Goal: Transaction & Acquisition: Purchase product/service

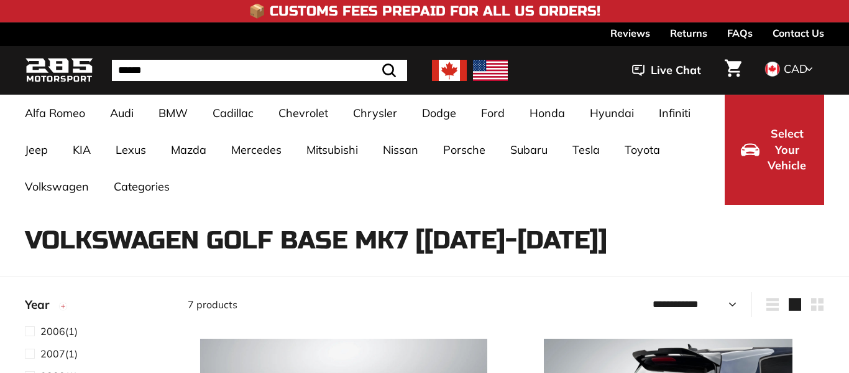
select select "**********"
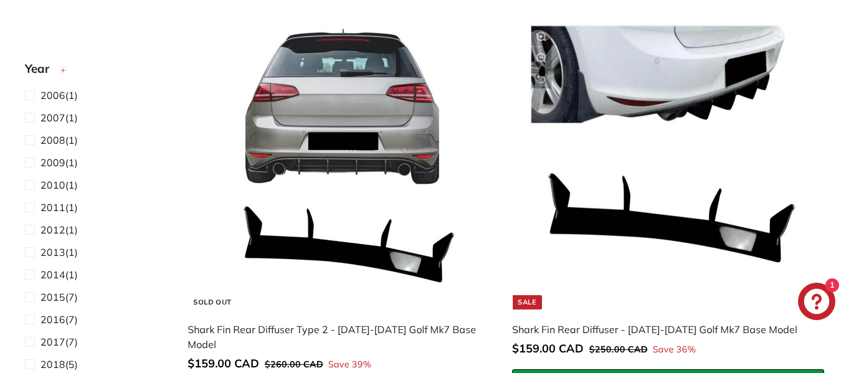
scroll to position [1200, 0]
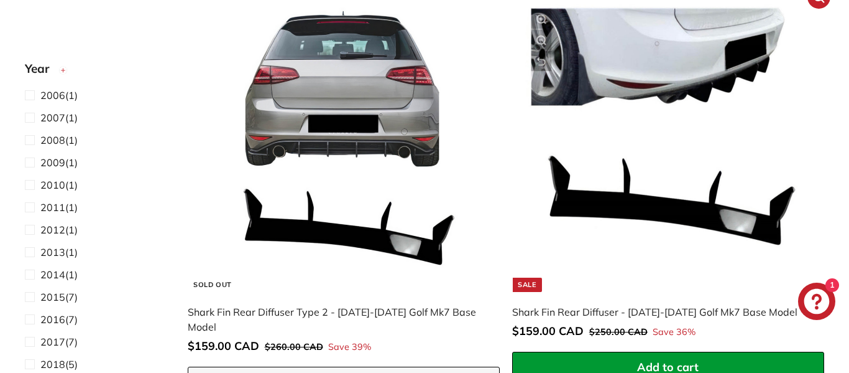
click at [691, 91] on img at bounding box center [668, 147] width 287 height 287
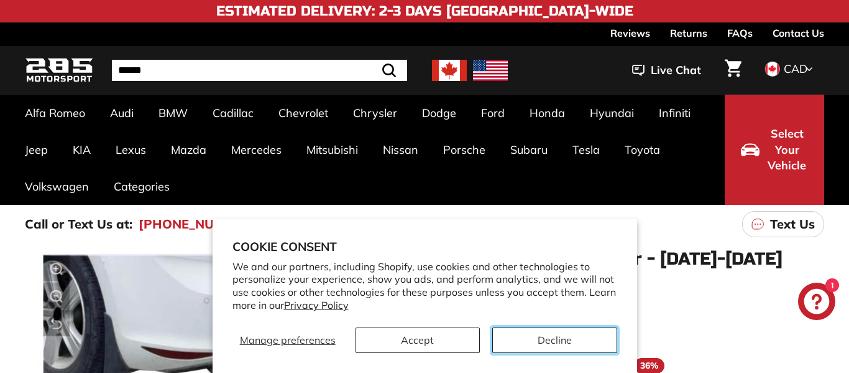
click at [552, 342] on button "Decline" at bounding box center [555, 339] width 124 height 25
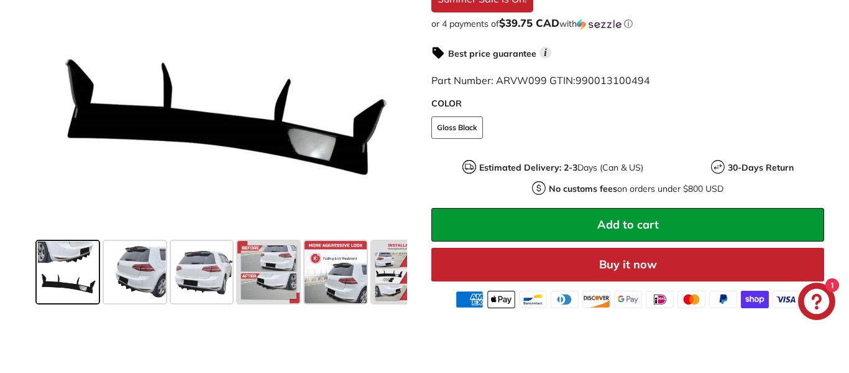
scroll to position [404, 0]
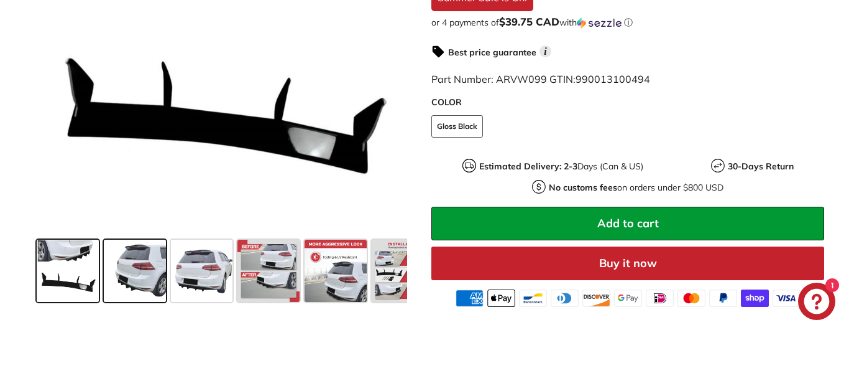
click at [143, 282] on span at bounding box center [135, 270] width 62 height 62
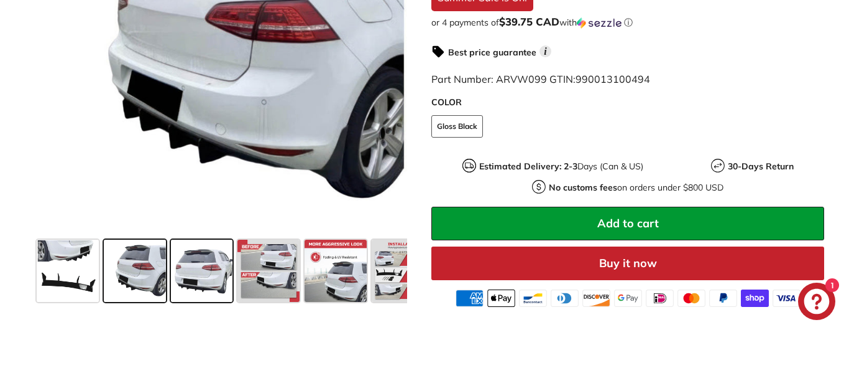
click at [192, 274] on span at bounding box center [202, 270] width 62 height 62
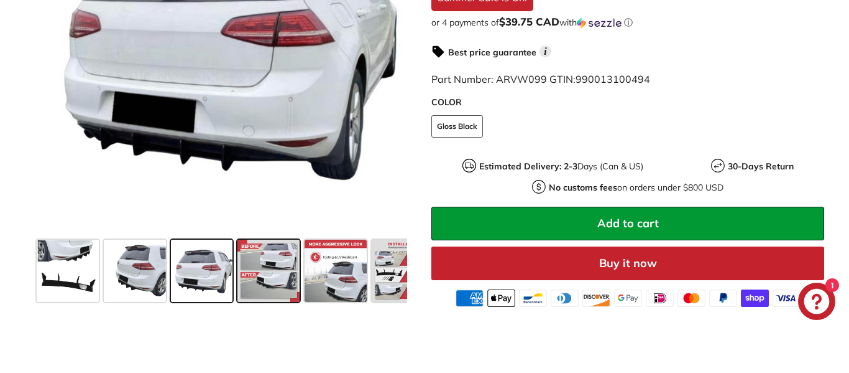
click at [250, 269] on span at bounding box center [269, 270] width 62 height 62
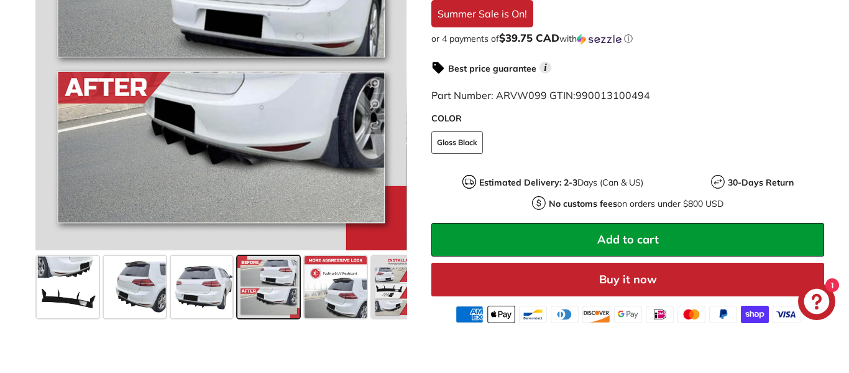
scroll to position [390, 0]
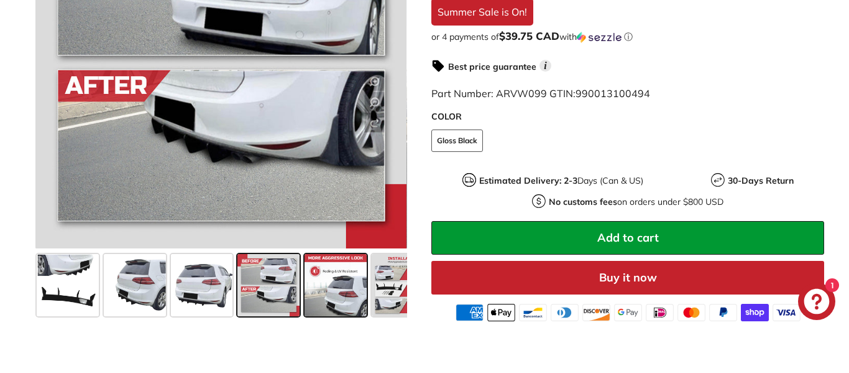
click at [331, 282] on span at bounding box center [336, 285] width 62 height 62
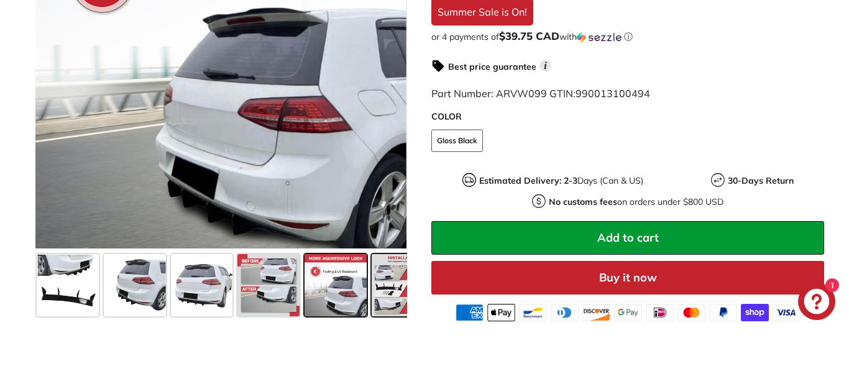
click at [385, 273] on span at bounding box center [403, 285] width 62 height 62
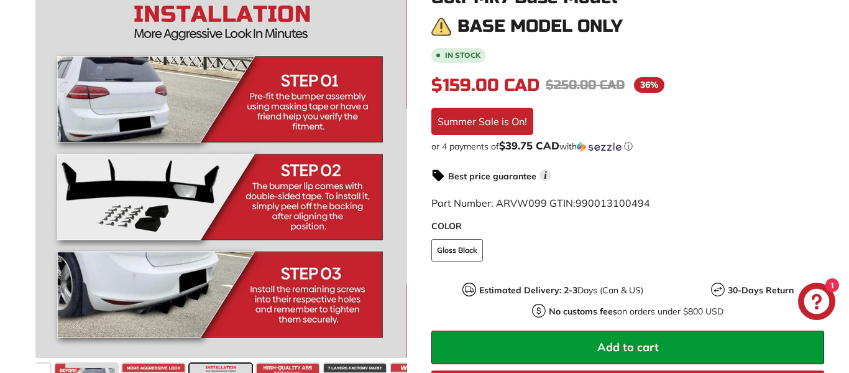
scroll to position [273, 0]
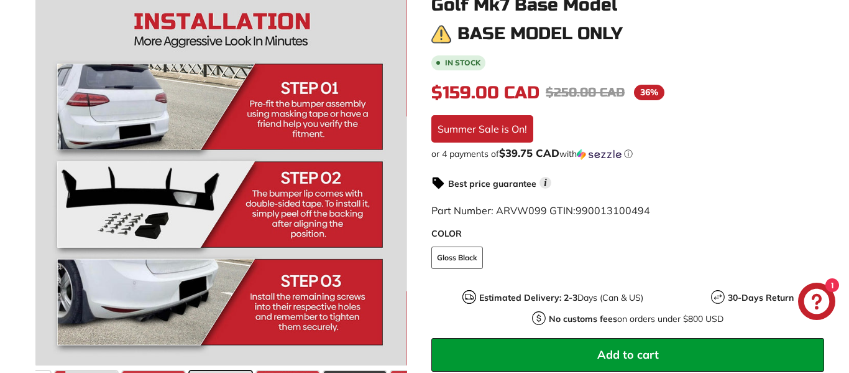
click at [385, 273] on div at bounding box center [220, 179] width 371 height 373
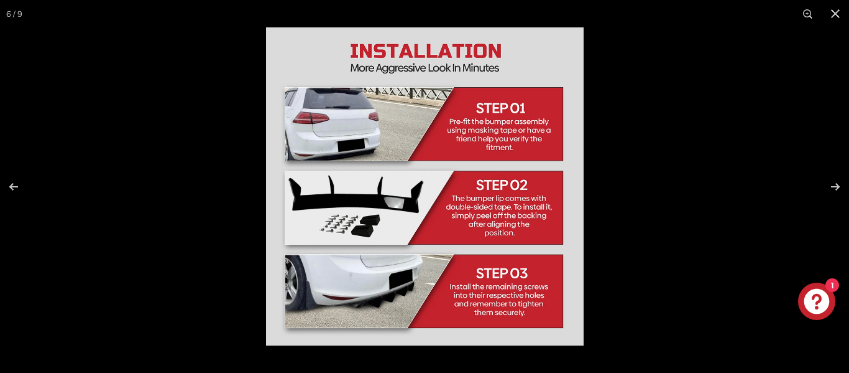
scroll to position [182, 0]
click at [838, 186] on button at bounding box center [828, 186] width 44 height 62
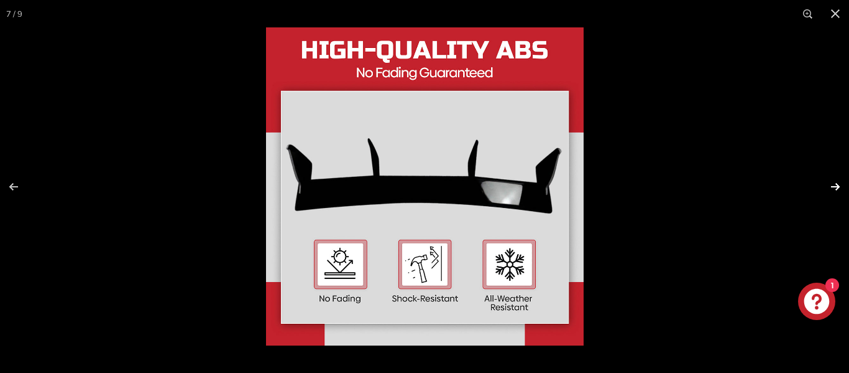
click at [838, 186] on button at bounding box center [828, 186] width 44 height 62
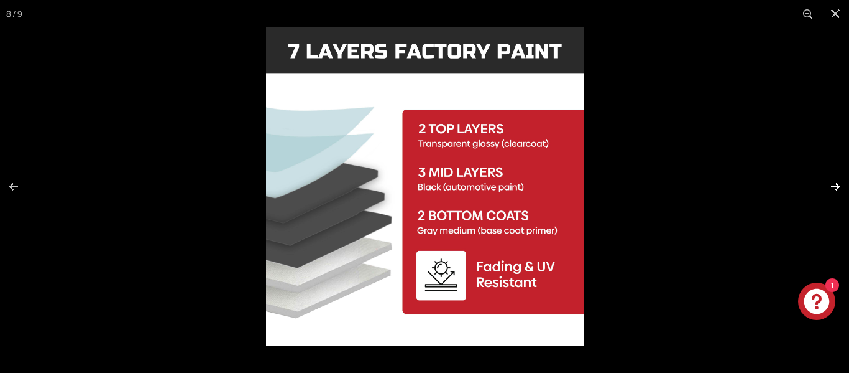
scroll to position [0, 231]
click at [838, 186] on button at bounding box center [828, 186] width 44 height 62
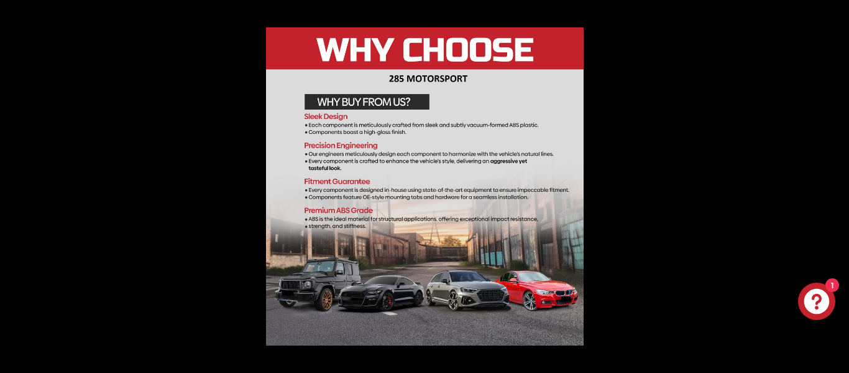
click at [838, 186] on button at bounding box center [828, 186] width 44 height 62
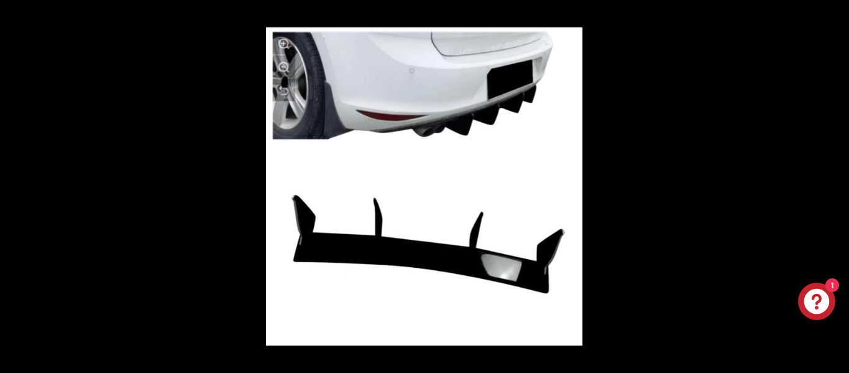
scroll to position [0, 0]
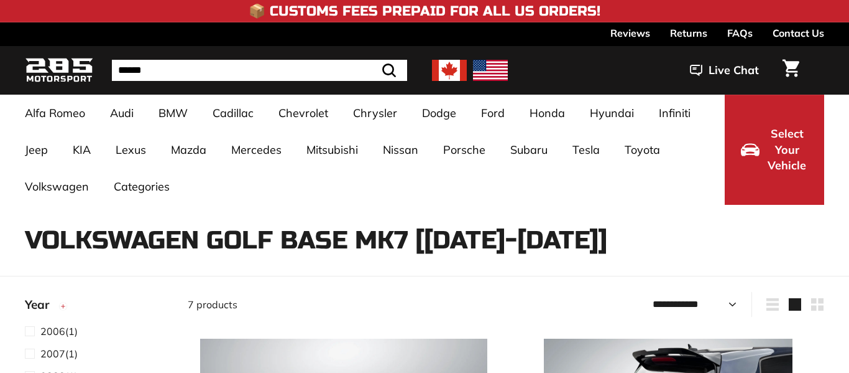
select select "**********"
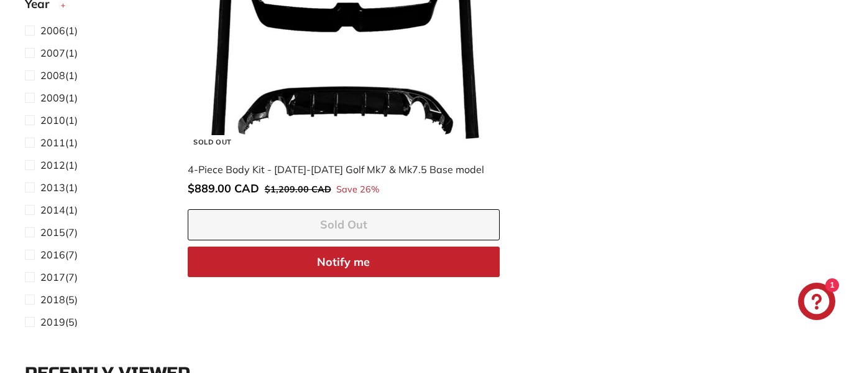
scroll to position [1798, 0]
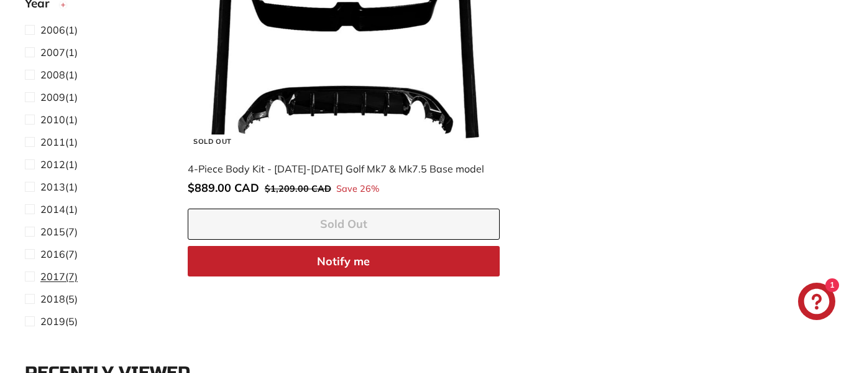
click at [51, 276] on span "2017" at bounding box center [52, 276] width 25 height 12
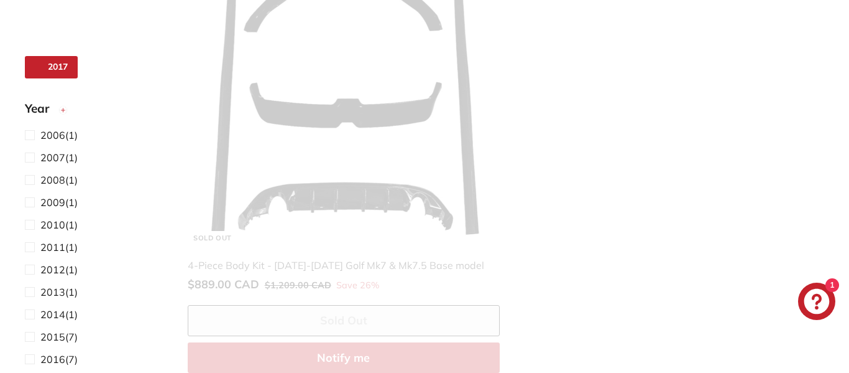
scroll to position [16, 0]
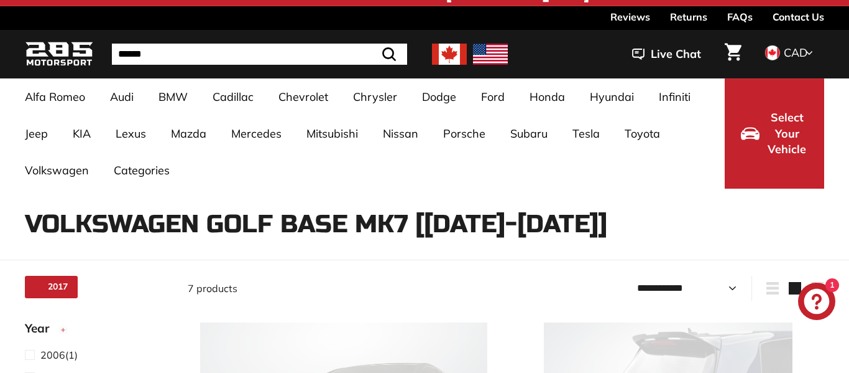
select select "**********"
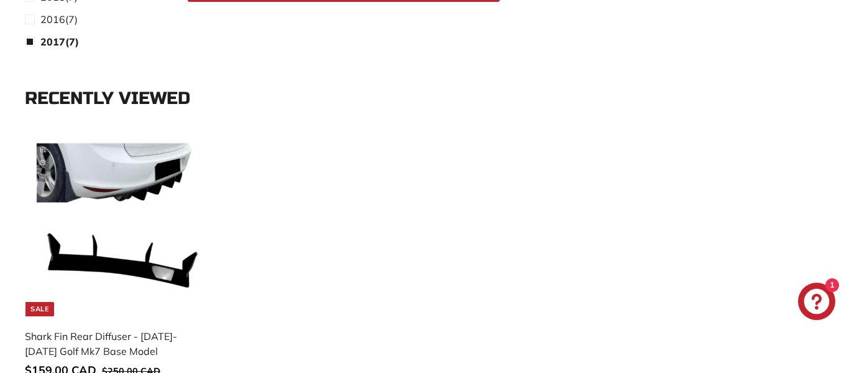
scroll to position [2091, 0]
